Goal: Navigation & Orientation: Find specific page/section

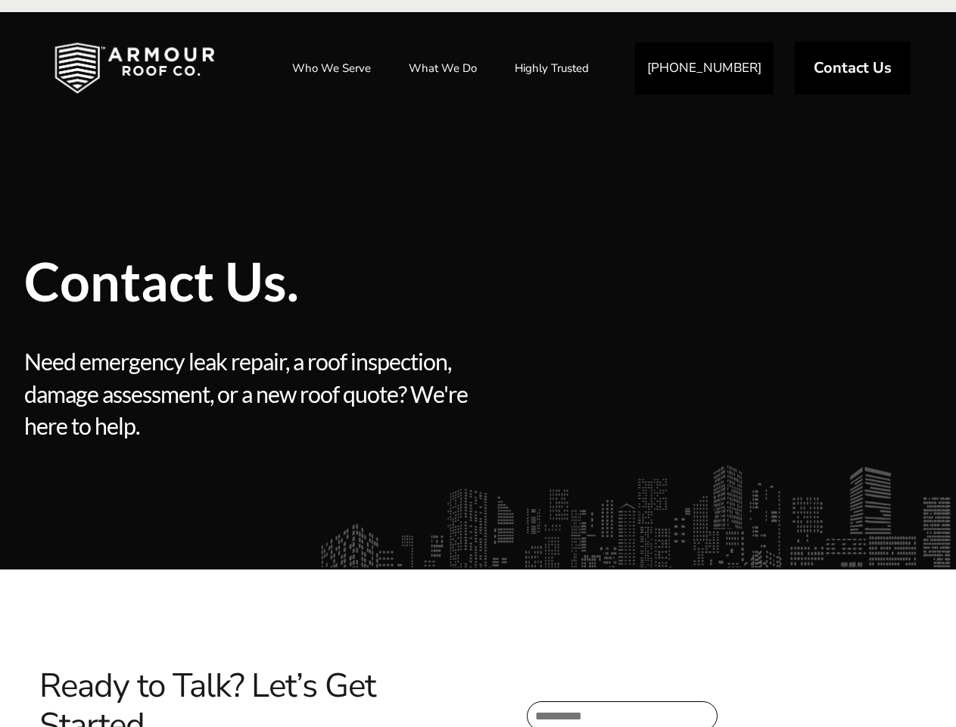
click at [478, 363] on div at bounding box center [585, 430] width 225 height 170
click at [332, 68] on link "Who We Serve" at bounding box center [331, 68] width 109 height 38
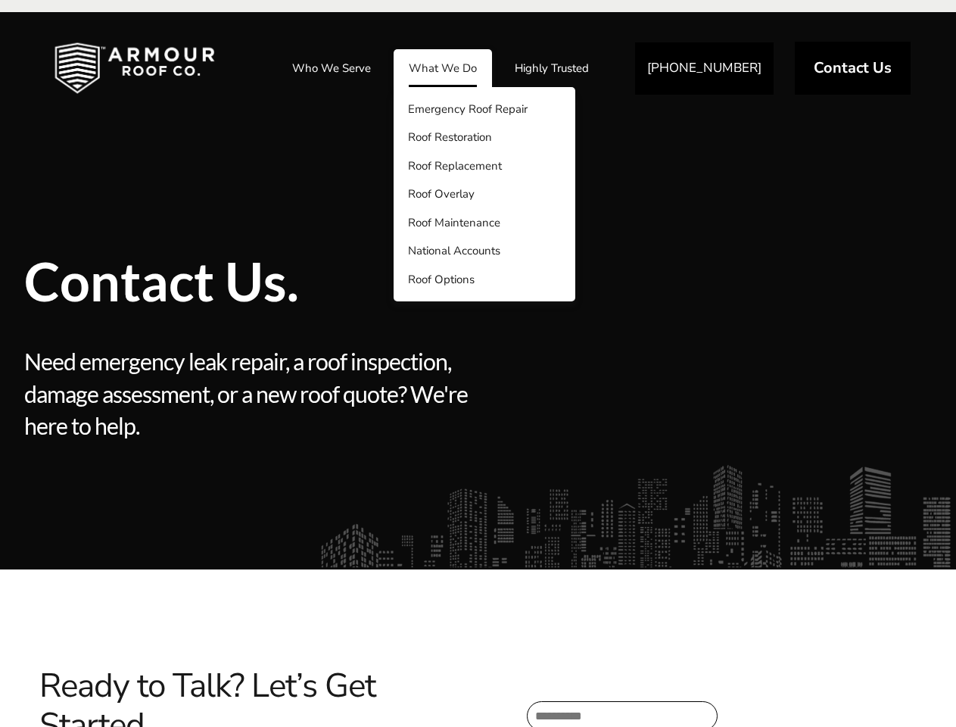
click at [444, 68] on link "What We Do" at bounding box center [443, 68] width 98 height 38
click at [553, 68] on link "Highly Trusted" at bounding box center [552, 68] width 104 height 38
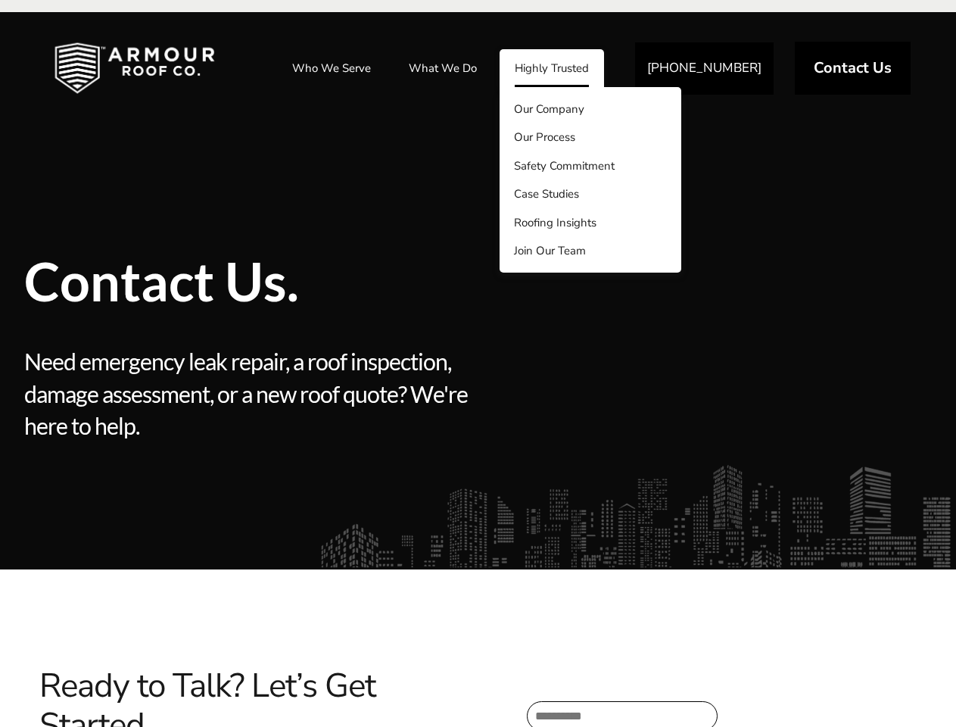
click at [478, 369] on div at bounding box center [585, 430] width 225 height 170
